Goal: Transaction & Acquisition: Purchase product/service

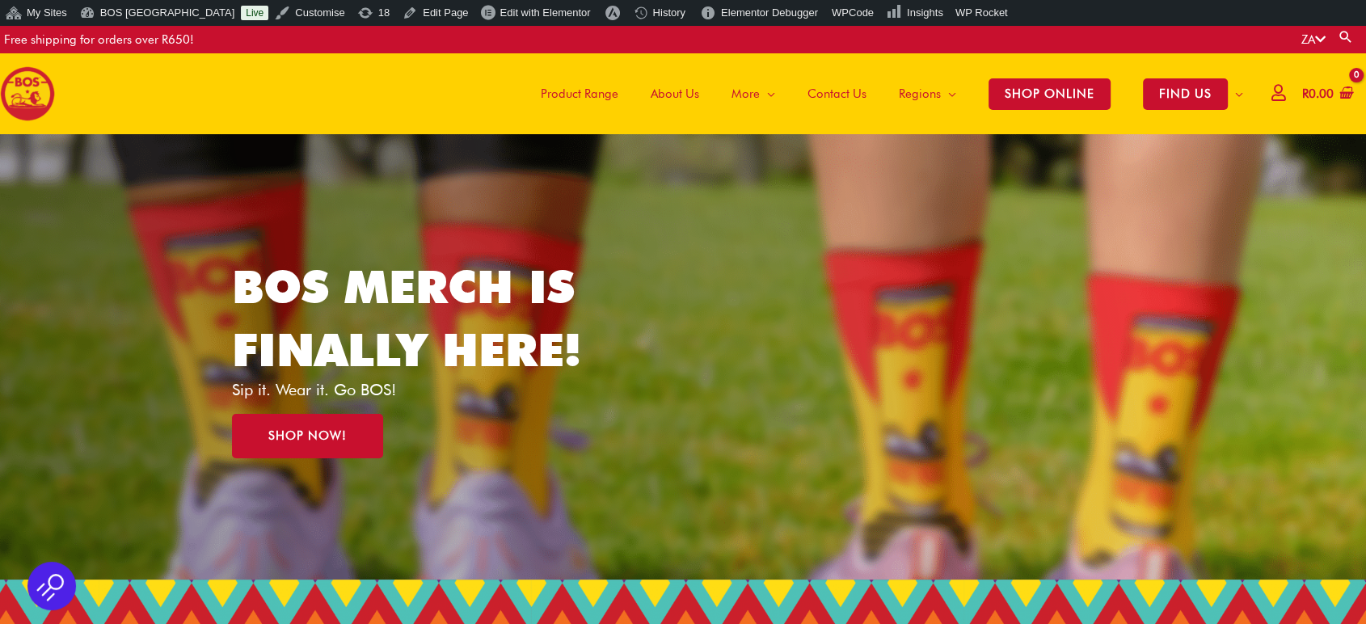
click at [558, 95] on span "Product Range" at bounding box center [580, 94] width 78 height 48
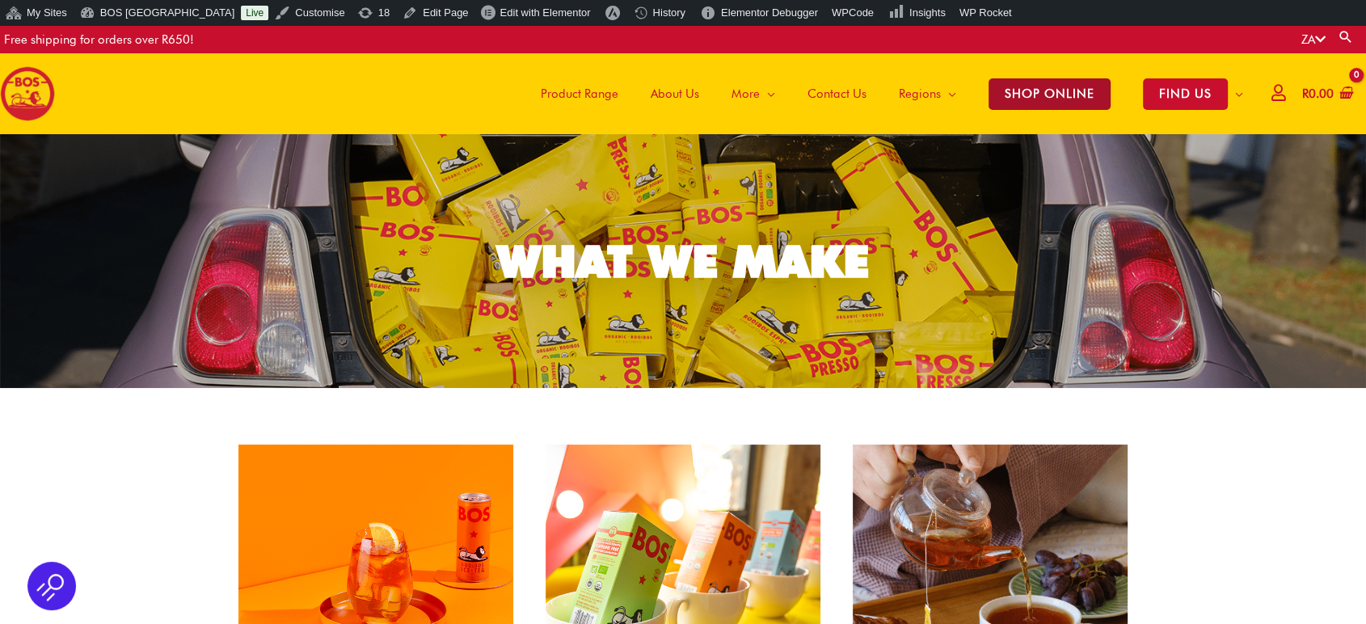
click at [1068, 108] on span "SHOP ONLINE" at bounding box center [1049, 94] width 122 height 32
